Goal: Information Seeking & Learning: Understand process/instructions

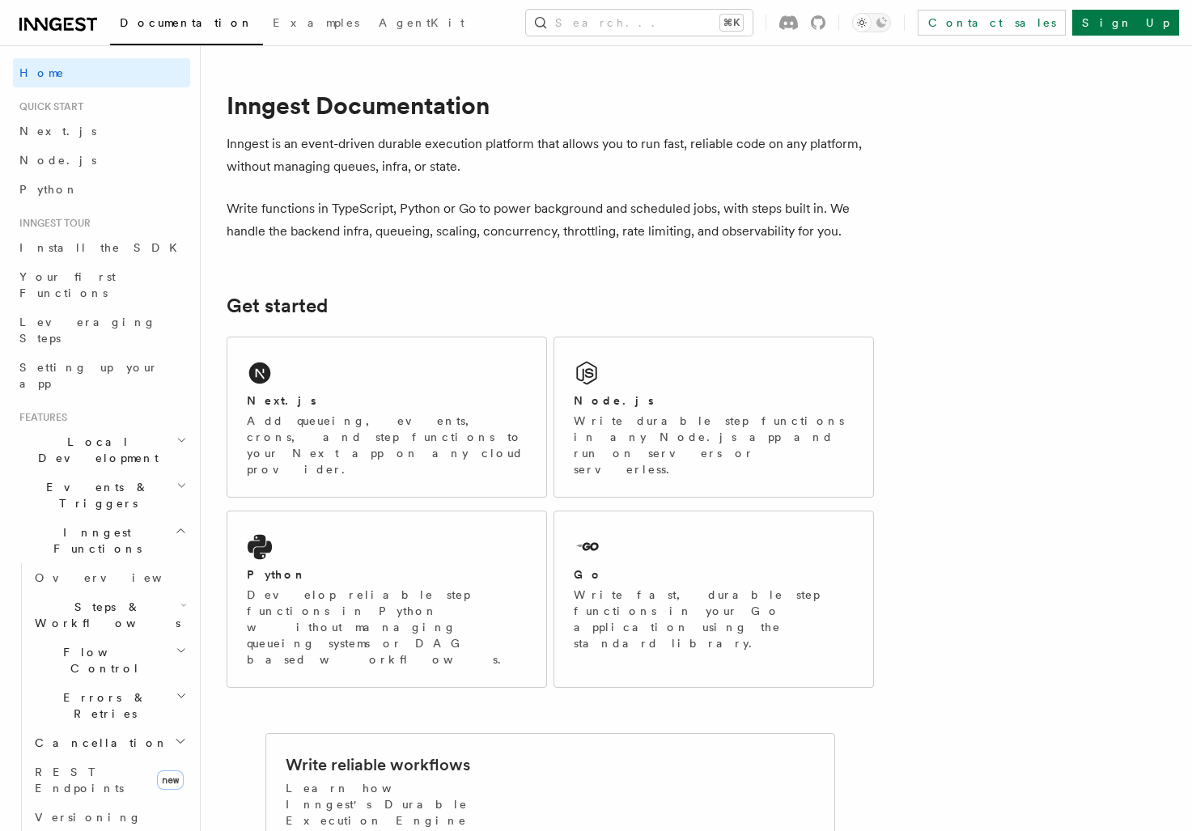
click at [133, 427] on h2 "Local Development" at bounding box center [101, 449] width 177 height 45
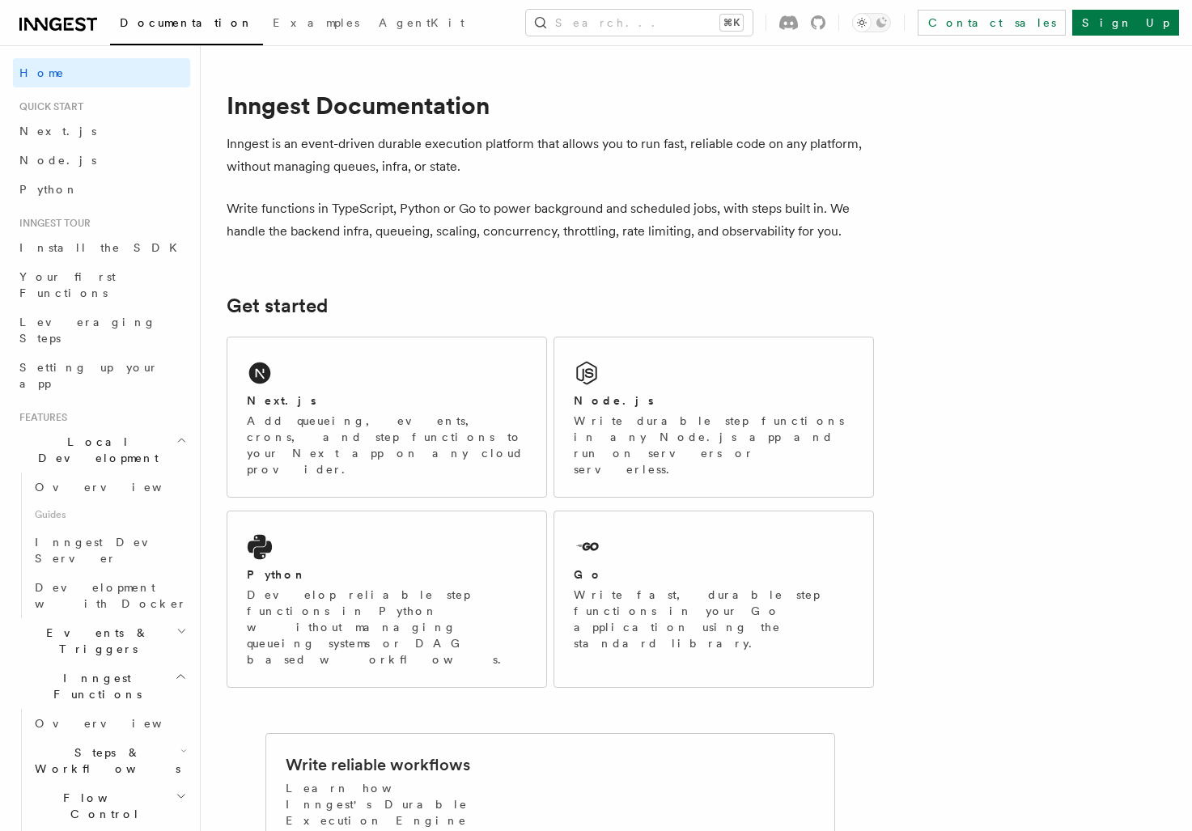
click at [131, 427] on h2 "Local Development" at bounding box center [101, 449] width 177 height 45
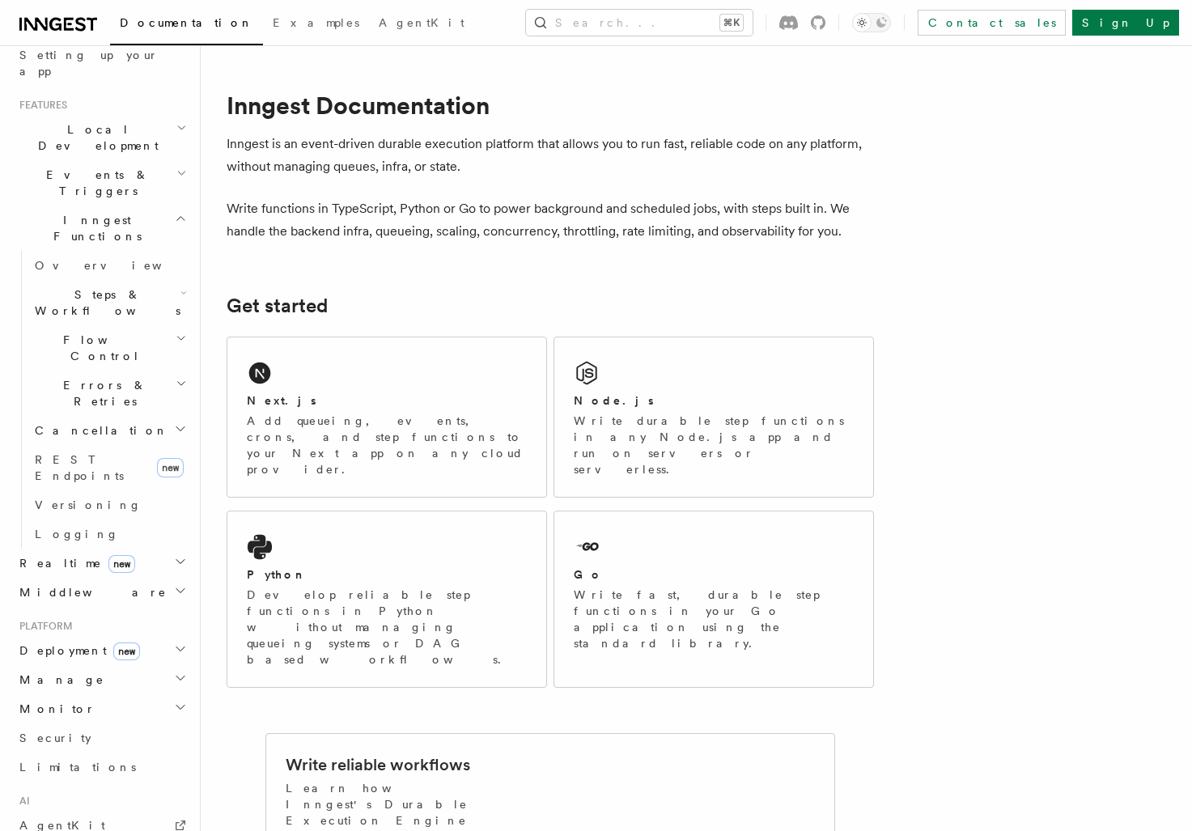
scroll to position [313, 0]
click at [47, 642] on span "Deployment new" at bounding box center [76, 650] width 127 height 16
click at [60, 673] on span "Overview" at bounding box center [118, 679] width 167 height 13
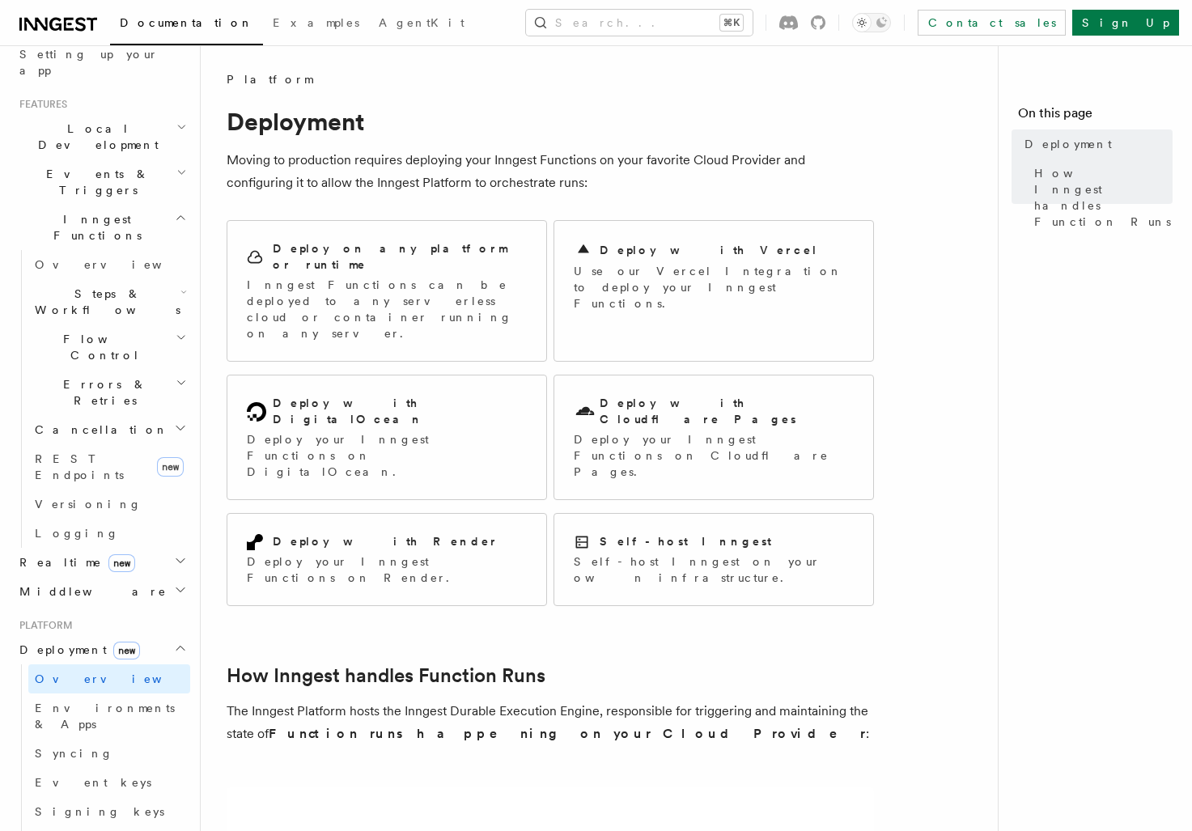
click at [551, 151] on p "Moving to production requires deploying your Inngest Functions on your favorite…" at bounding box center [550, 171] width 647 height 45
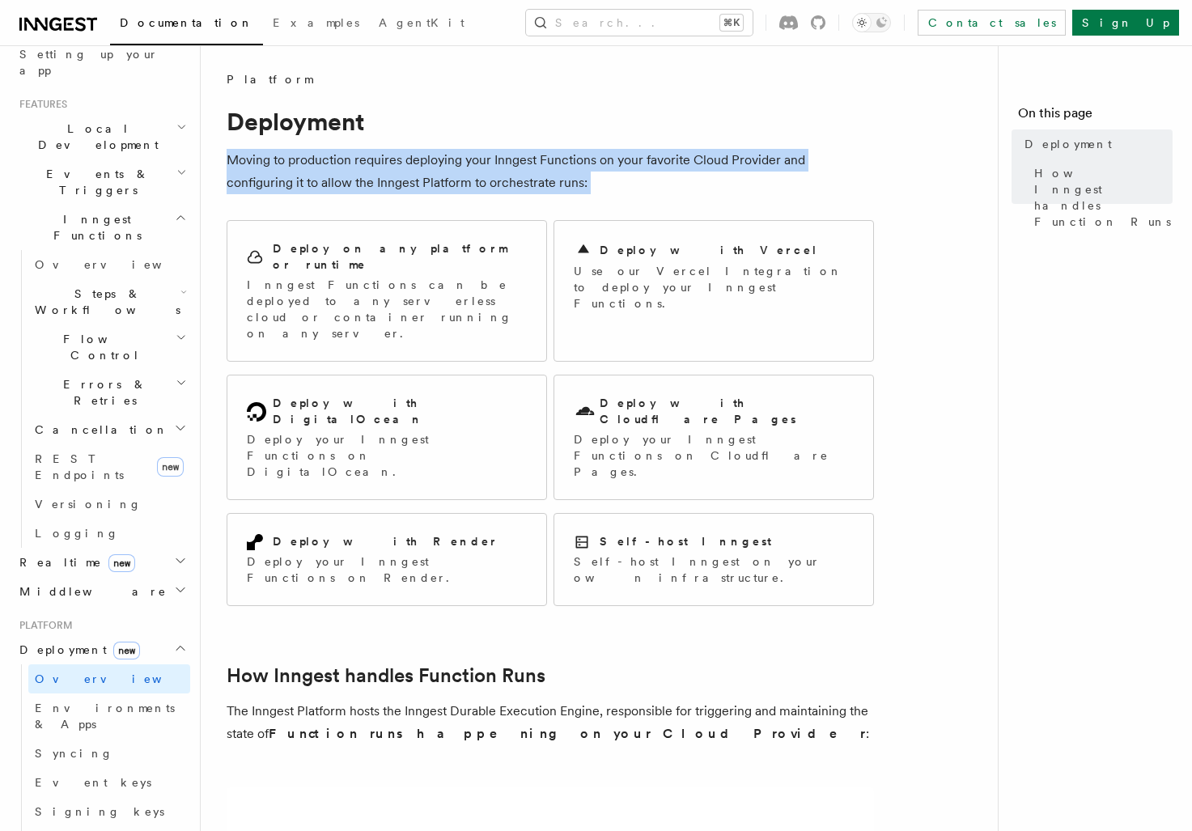
click at [551, 151] on p "Moving to production requires deploying your Inngest Functions on your favorite…" at bounding box center [550, 171] width 647 height 45
click at [440, 277] on p "Inngest Functions can be deployed to any serverless cloud or container running …" at bounding box center [387, 309] width 280 height 65
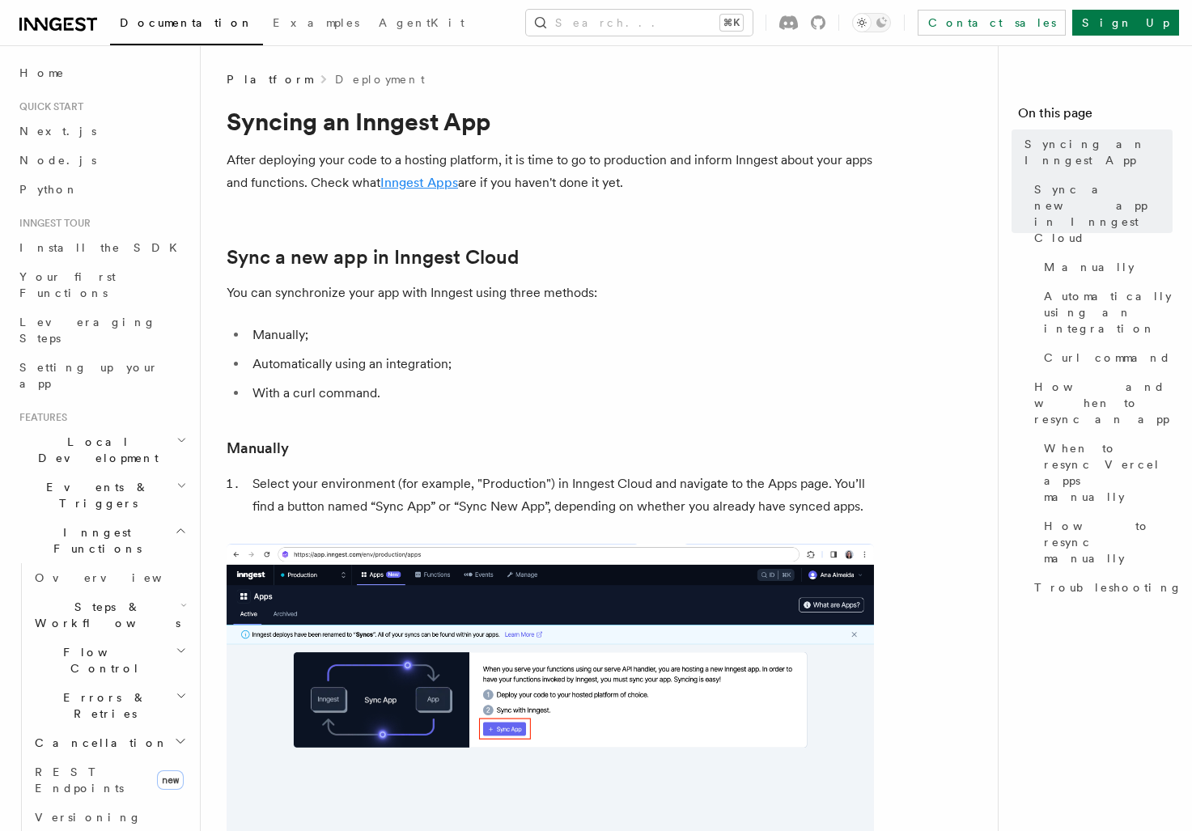
click at [421, 176] on link "Inngest Apps" at bounding box center [419, 182] width 78 height 15
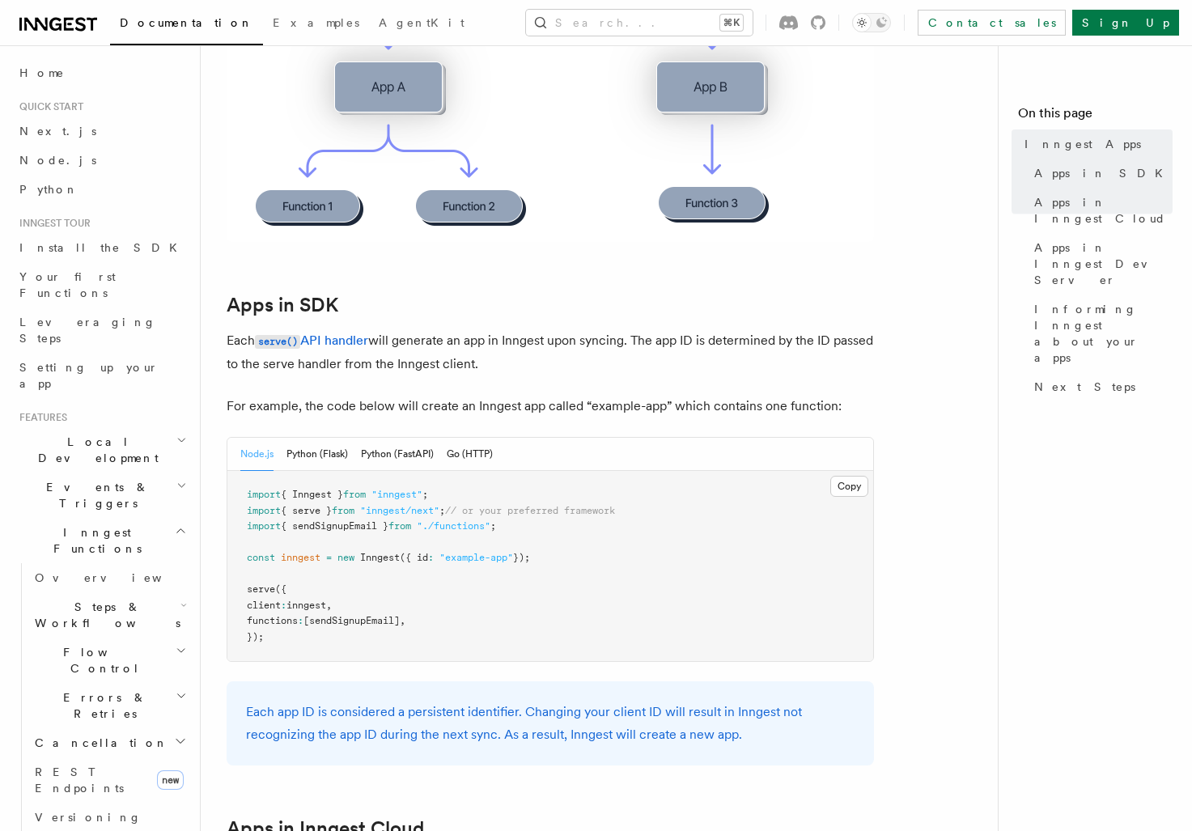
scroll to position [597, 0]
click at [91, 33] on icon at bounding box center [58, 24] width 78 height 19
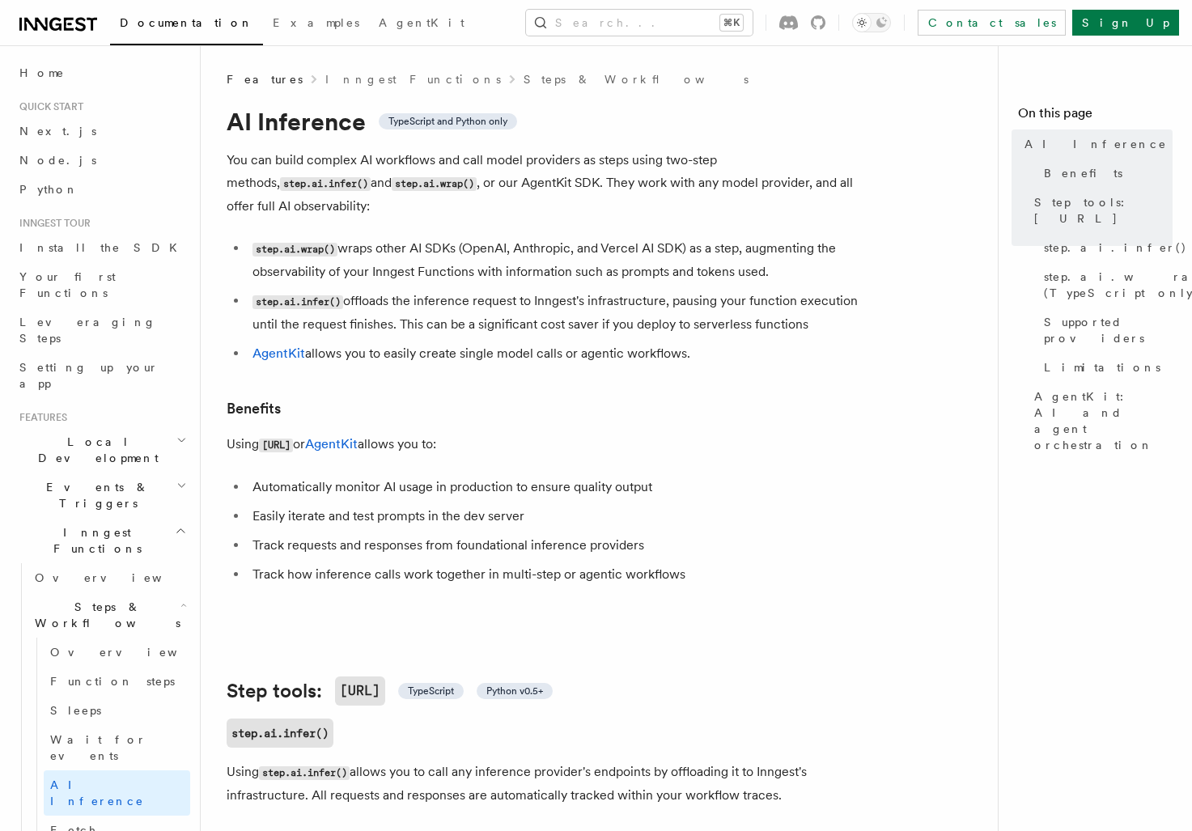
click at [40, 114] on li "Quick start Next.js Node.js Python" at bounding box center [101, 152] width 177 height 104
click at [40, 136] on span "Next.js" at bounding box center [57, 131] width 77 height 13
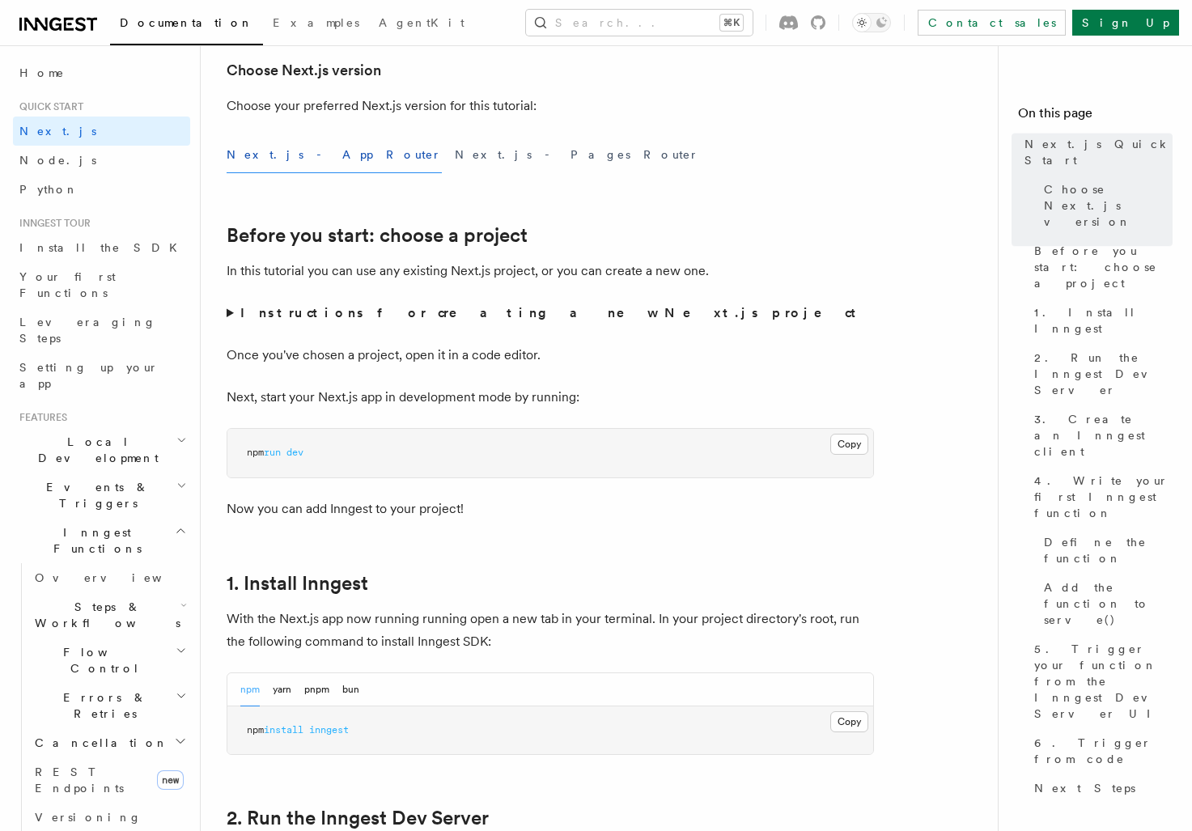
scroll to position [414, 0]
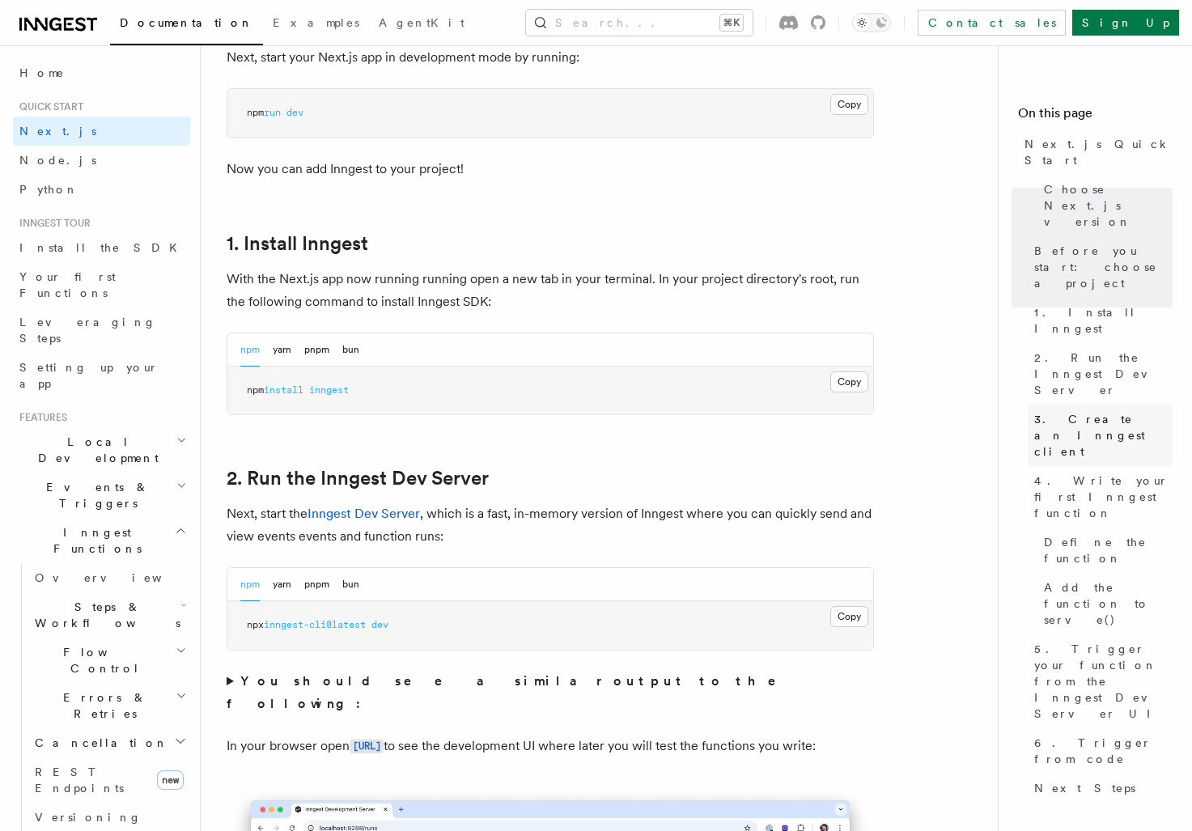
click at [1065, 411] on span "3. Create an Inngest client" at bounding box center [1103, 435] width 138 height 49
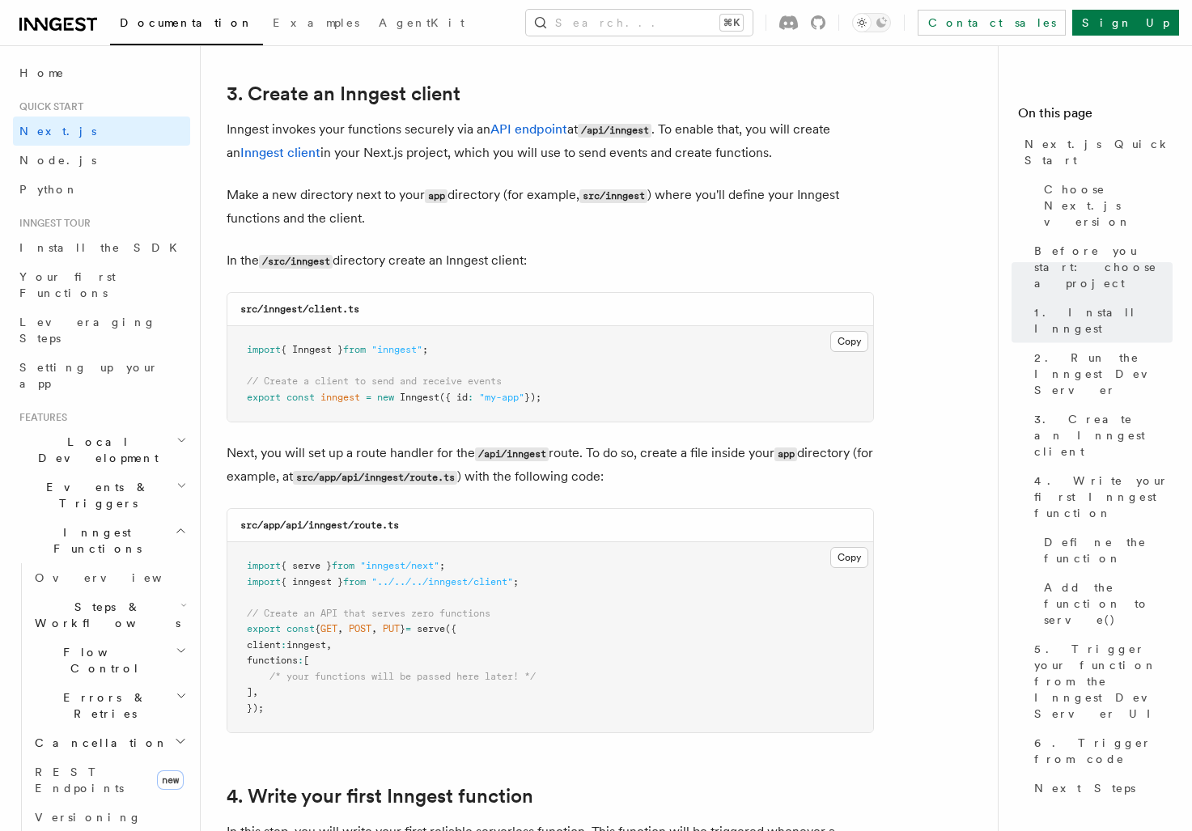
scroll to position [1899, 0]
